Goal: Navigation & Orientation: Find specific page/section

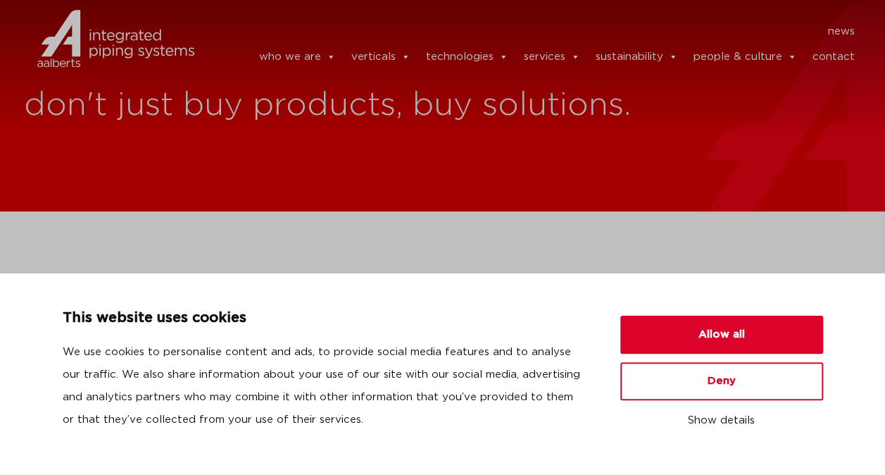
click at [117, 90] on div at bounding box center [116, 46] width 184 height 92
click at [37, 77] on img at bounding box center [82, 57] width 117 height 42
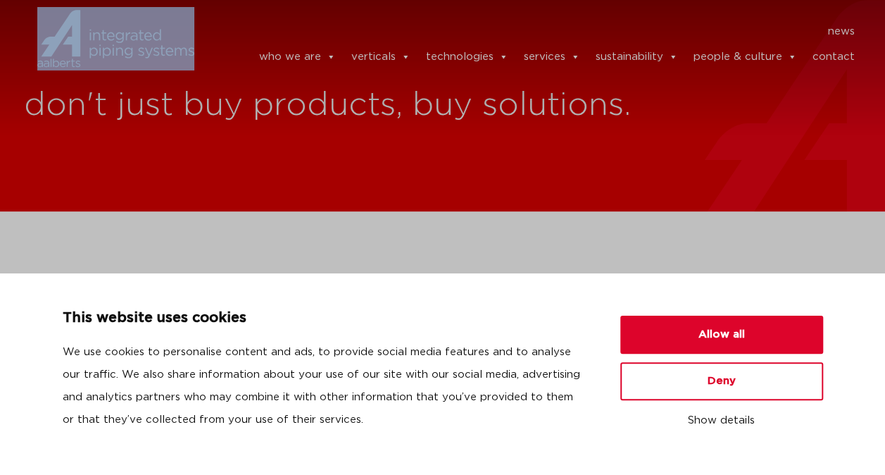
drag, startPoint x: 42, startPoint y: 126, endPoint x: 118, endPoint y: 43, distance: 112.6
click at [118, 43] on header "news news who we are we are Aalberts integrated piping systems our mission our …" at bounding box center [442, 46] width 885 height 92
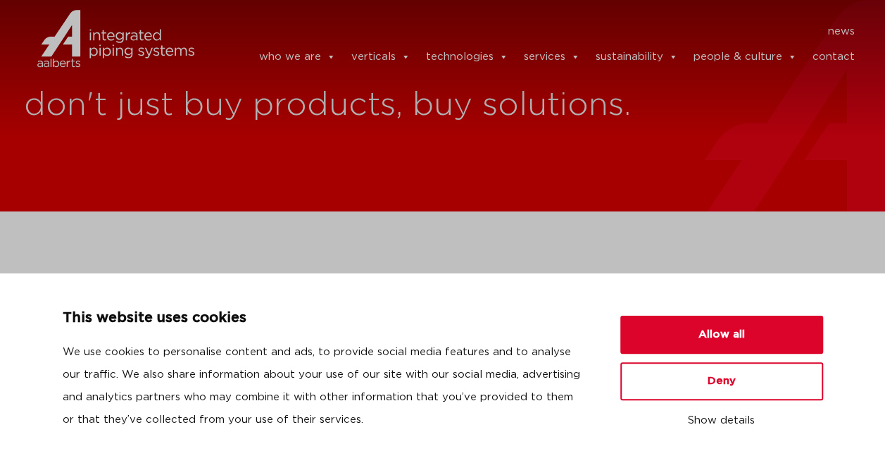
drag, startPoint x: 118, startPoint y: 43, endPoint x: 12, endPoint y: 203, distance: 192.0
click at [12, 203] on div "don't just buy products, buy solutions." at bounding box center [442, 105] width 885 height 211
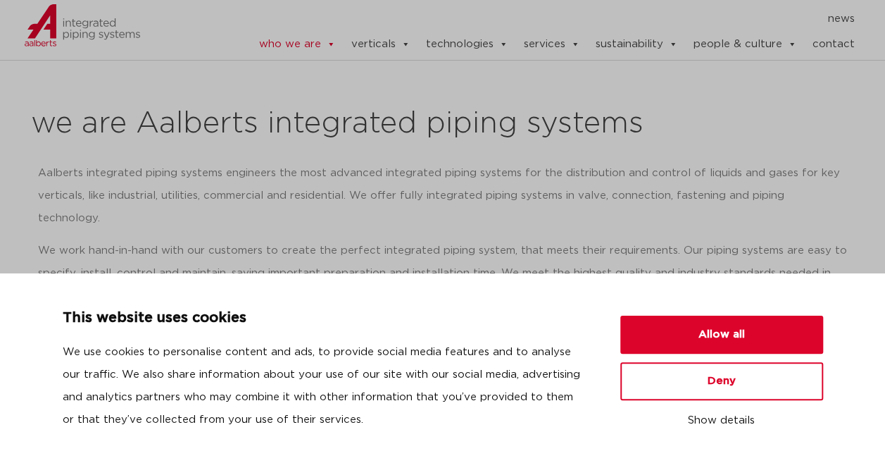
scroll to position [165, 0]
click at [144, 239] on p "We work hand-in-hand with our customers to create the perfect integrated piping…" at bounding box center [443, 273] width 810 height 68
click at [235, 58] on ul "who we are we are Aalberts integrated piping systems our mission our way of wor…" at bounding box center [534, 44] width 639 height 28
click at [725, 389] on button "Deny" at bounding box center [721, 381] width 203 height 38
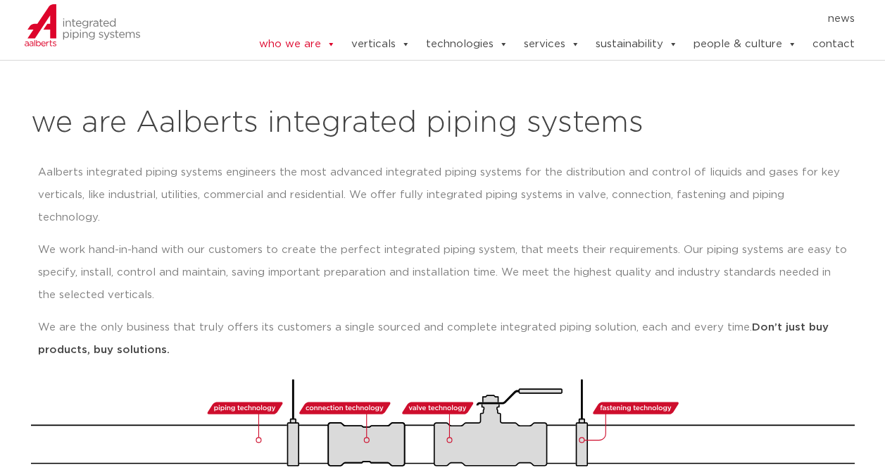
drag, startPoint x: 660, startPoint y: 199, endPoint x: 797, endPoint y: 352, distance: 205.5
click at [797, 352] on div "Aalberts integrated piping systems engineers the most advanced integrated pipin…" at bounding box center [443, 266] width 824 height 225
drag, startPoint x: 140, startPoint y: 125, endPoint x: 253, endPoint y: 133, distance: 113.6
click at [253, 133] on h2 "we are Aalberts integrated piping systems" at bounding box center [443, 123] width 824 height 34
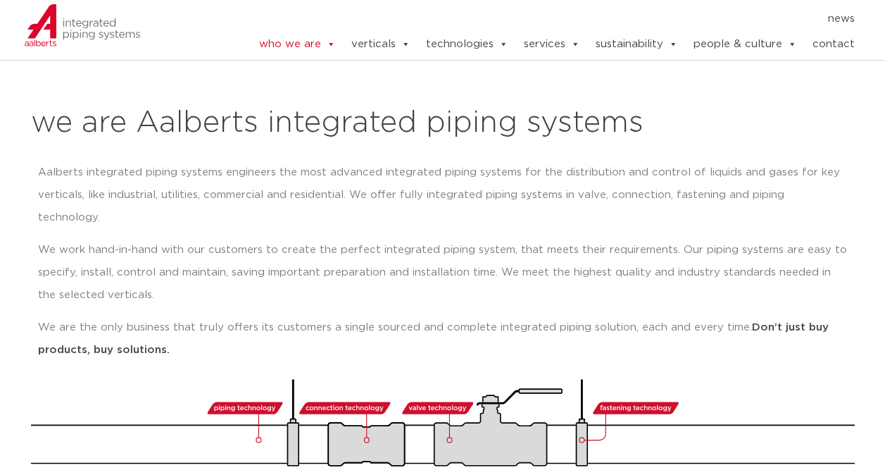
click at [372, 158] on div "Aalberts integrated piping systems engineers the most advanced integrated pipin…" at bounding box center [443, 266] width 824 height 225
